Goal: Check status: Check status

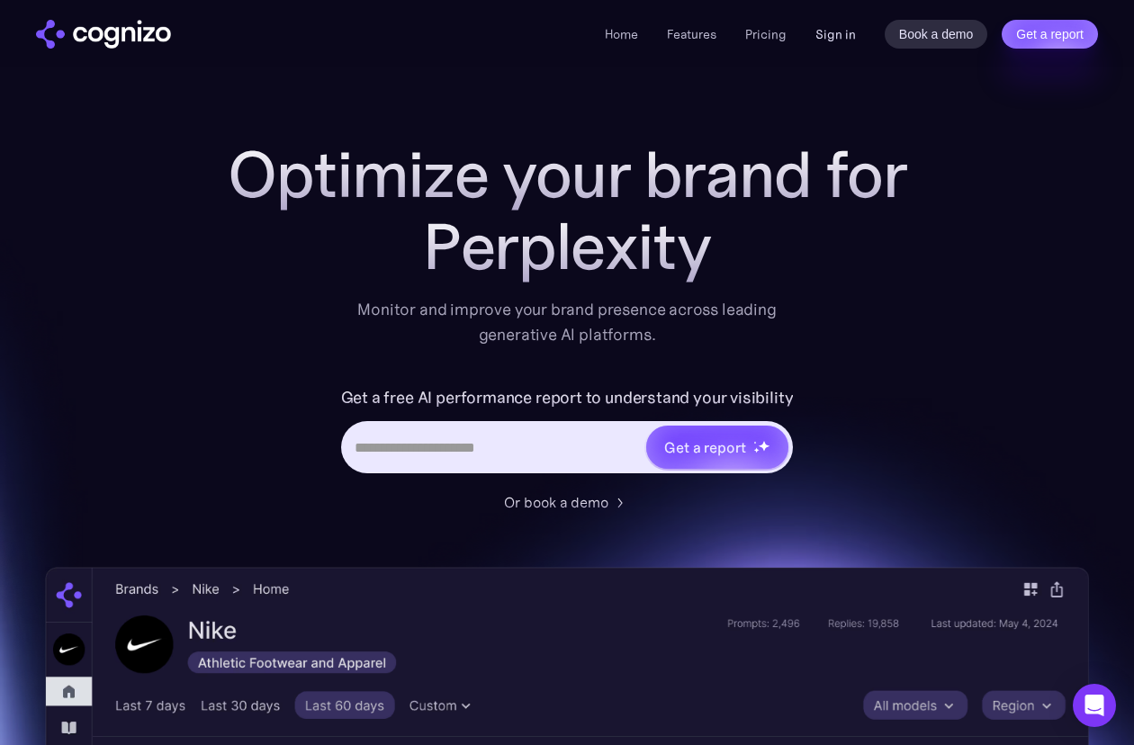
click at [830, 36] on link "Sign in" at bounding box center [835, 34] width 40 height 22
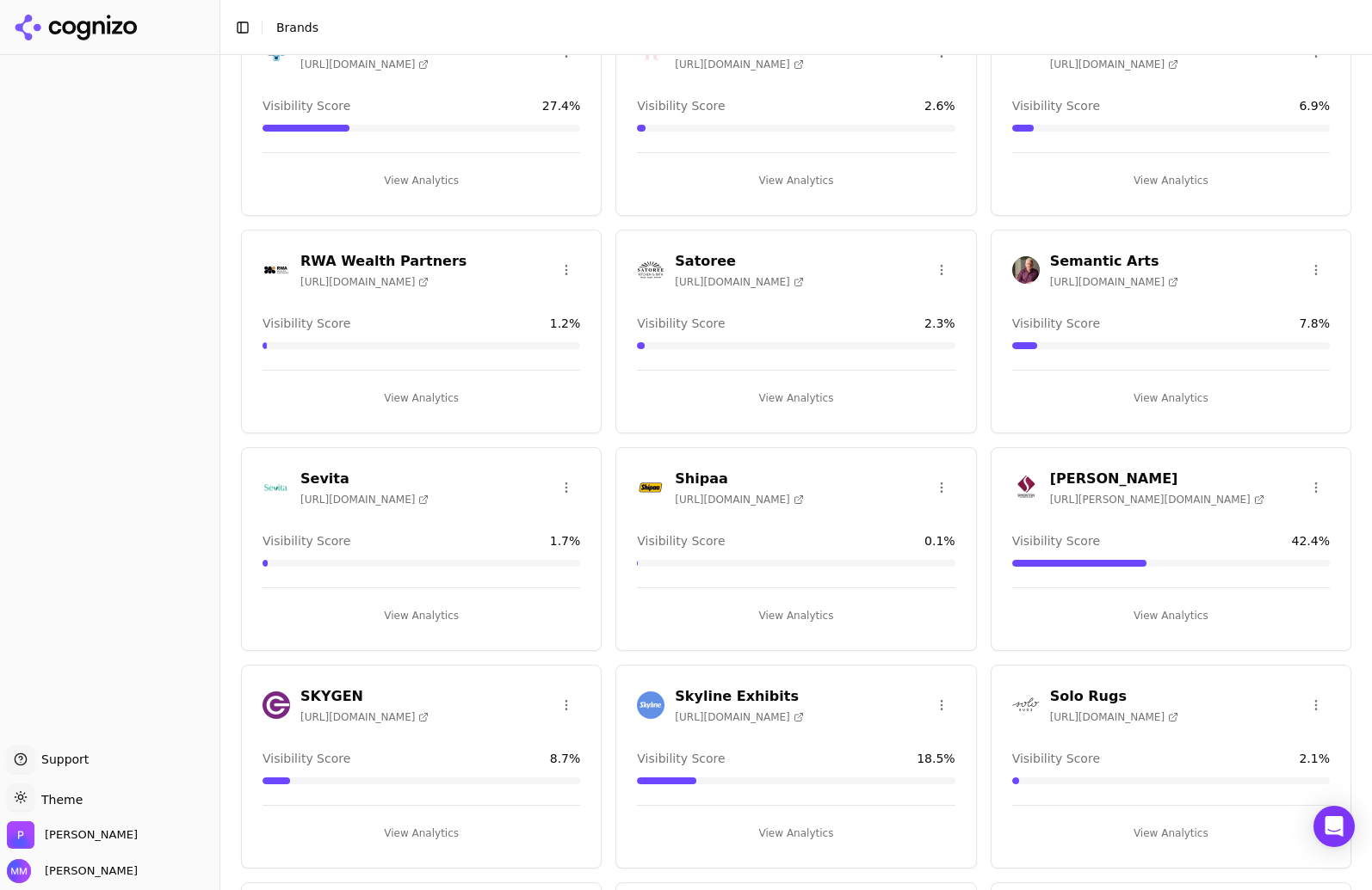
scroll to position [3597, 0]
click at [418, 402] on button "View Analytics" at bounding box center [421, 400] width 317 height 28
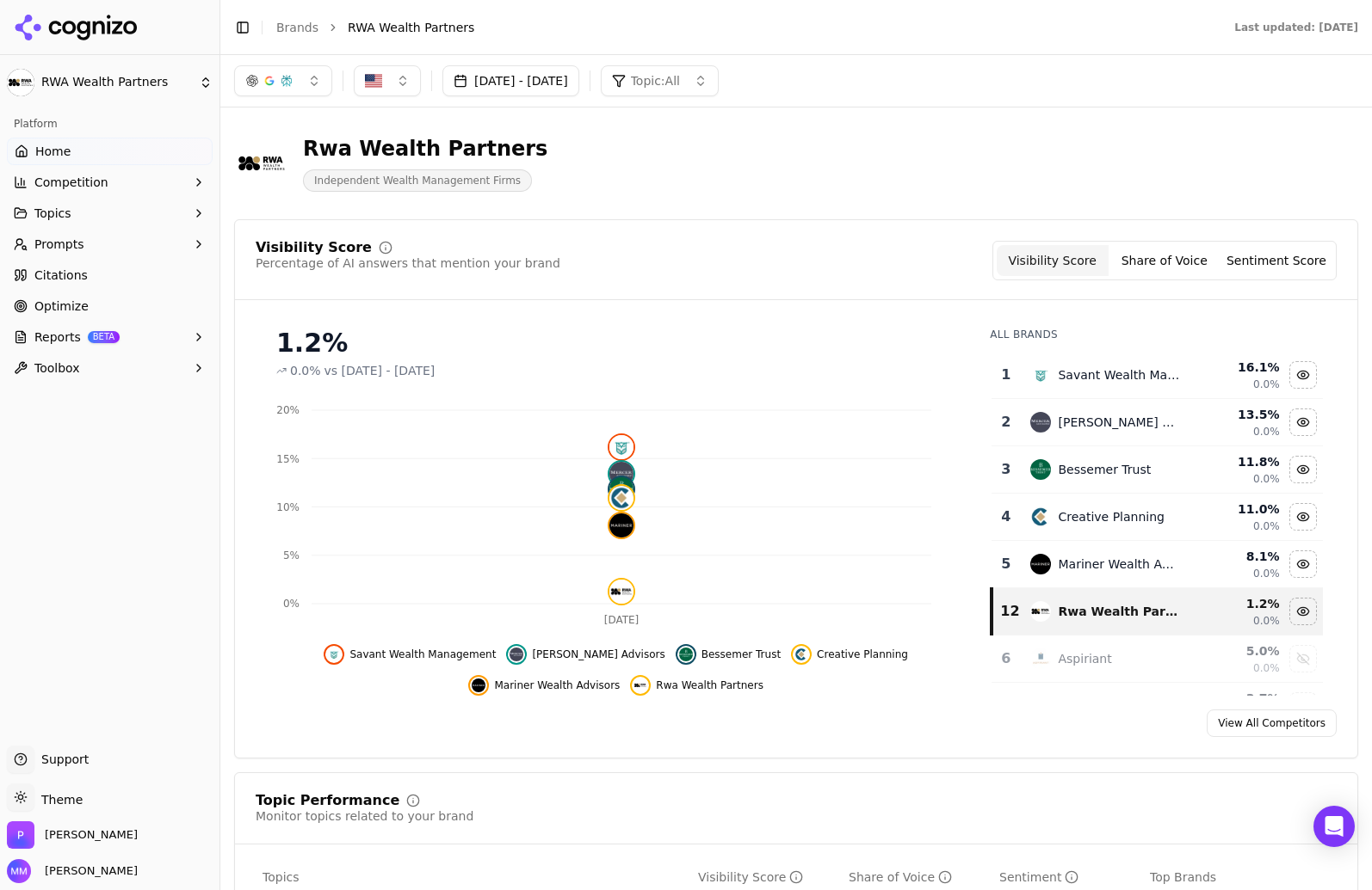
click at [64, 800] on html "RWA Wealth Partners Platform Home Competition Topics Prompts Citations Optimize…" at bounding box center [686, 445] width 1372 height 890
click at [44, 729] on div "Dark" at bounding box center [62, 734] width 101 height 28
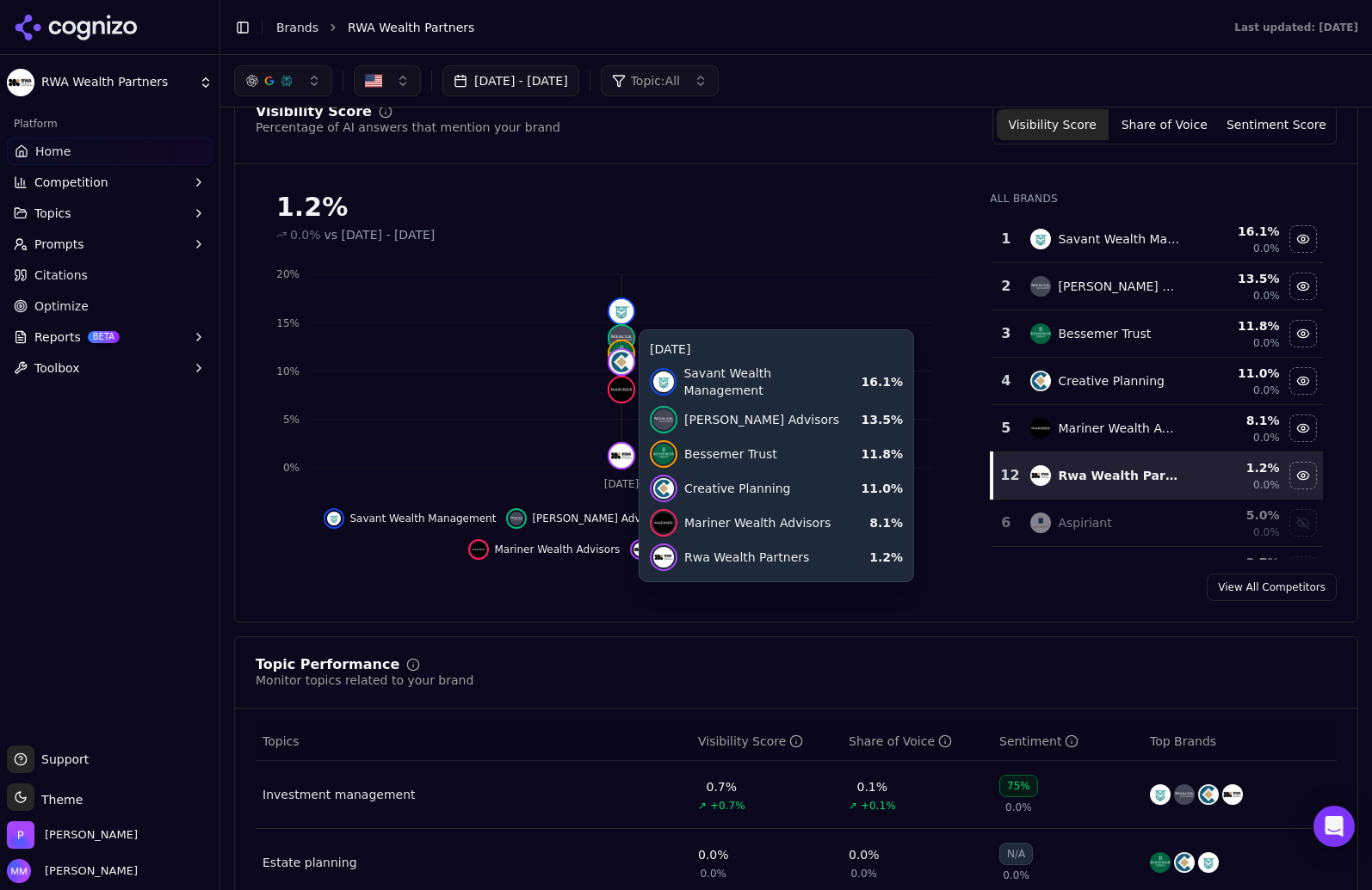
scroll to position [134, 0]
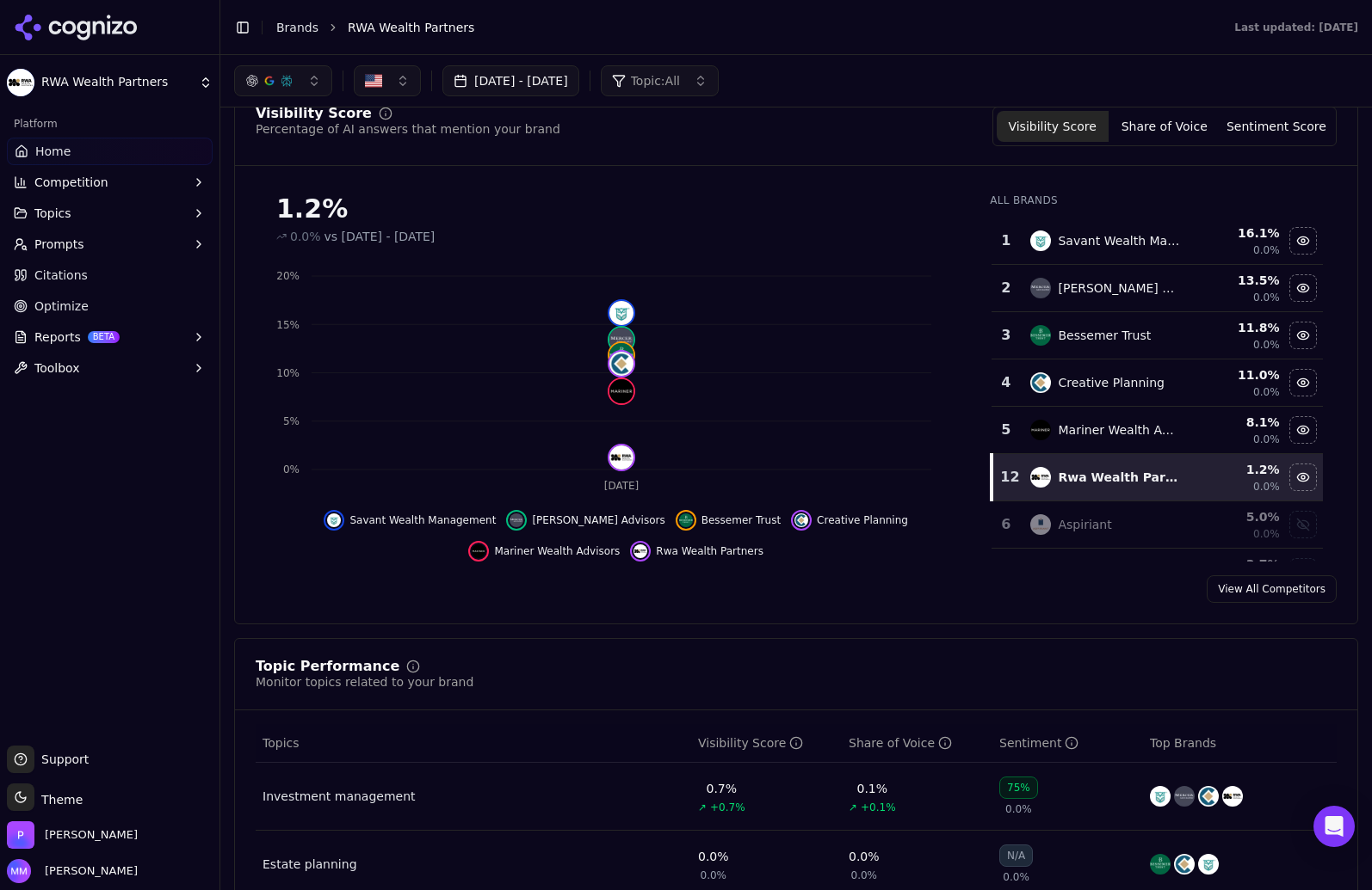
click at [1320, 165] on div "Visibility Score Percentage of AI answers that mention your brand Visibility Sc…" at bounding box center [796, 137] width 1122 height 59
